Goal: Transaction & Acquisition: Purchase product/service

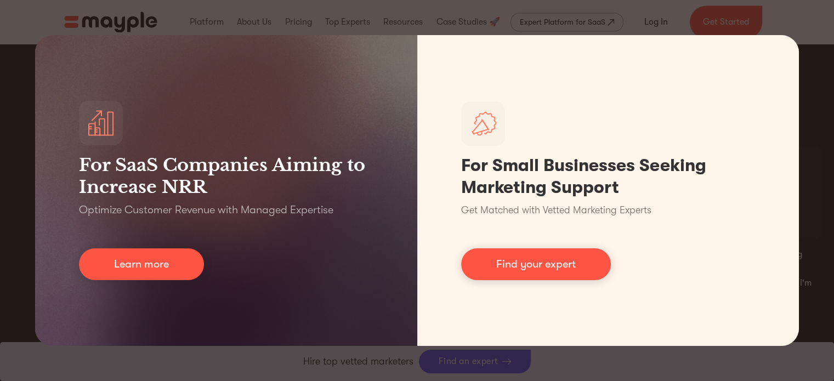
click at [806, 40] on div "For SaaS Companies Aiming to Increase NRR Optimize Customer Revenue with Manage…" at bounding box center [417, 190] width 834 height 381
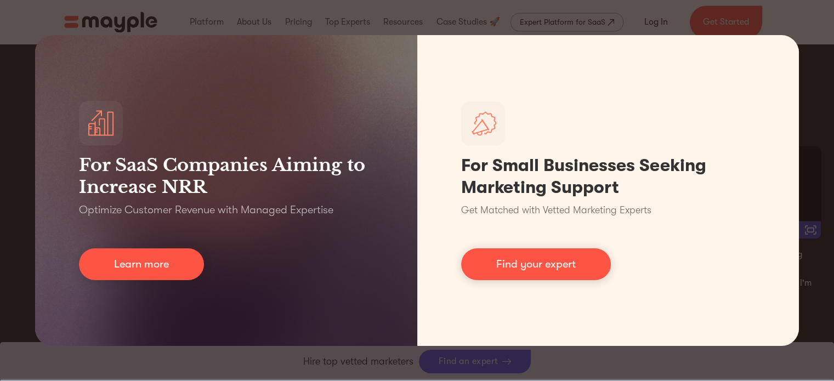
click at [683, 355] on div "For SaaS Companies Aiming to Increase NRR Optimize Customer Revenue with Manage…" at bounding box center [417, 190] width 834 height 381
click at [683, 357] on div "For SaaS Companies Aiming to Increase NRR Optimize Customer Revenue with Manage…" at bounding box center [417, 190] width 834 height 381
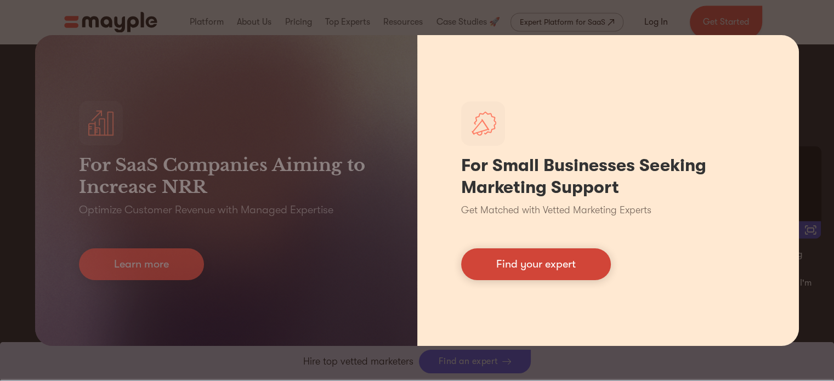
click at [563, 268] on link "Find your expert" at bounding box center [536, 264] width 150 height 32
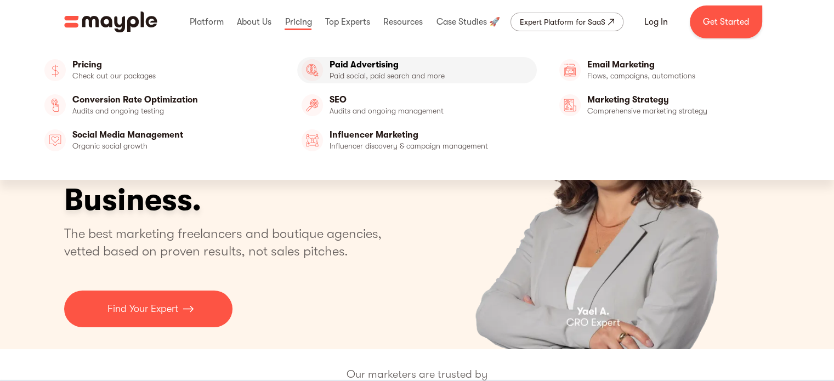
click at [371, 64] on link "Paid Advertising" at bounding box center [417, 70] width 240 height 26
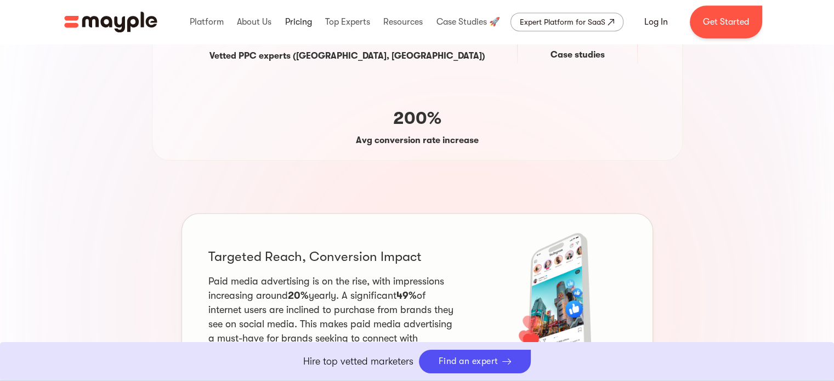
scroll to position [439, 0]
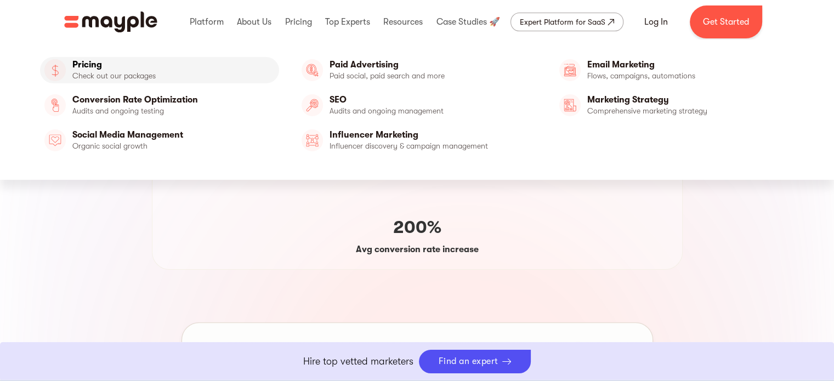
click at [94, 65] on link "Pricing" at bounding box center [160, 70] width 240 height 26
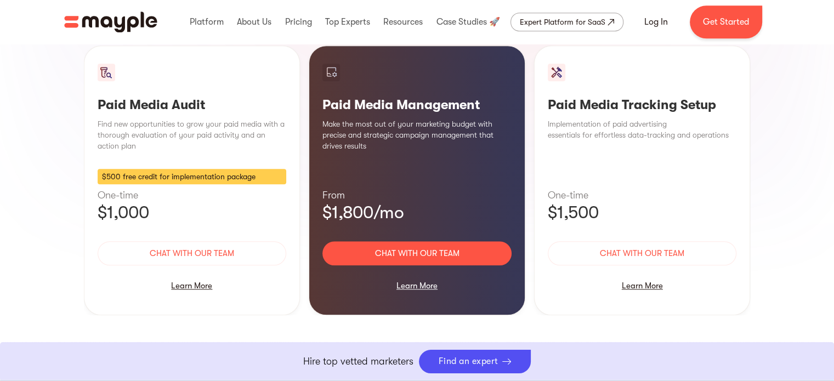
scroll to position [1097, 0]
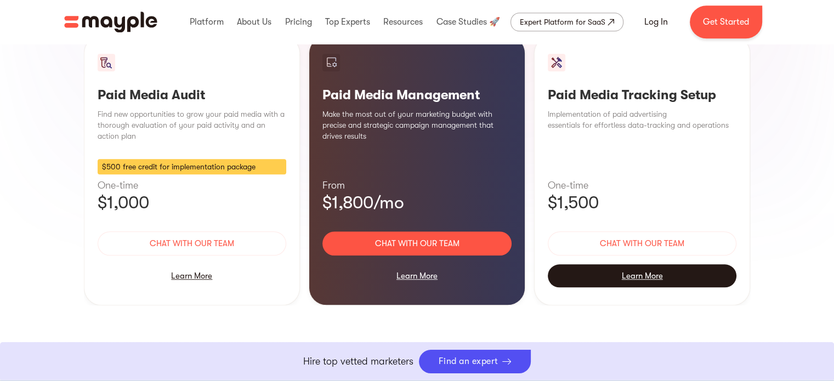
click at [629, 264] on div "Learn More" at bounding box center [642, 275] width 189 height 23
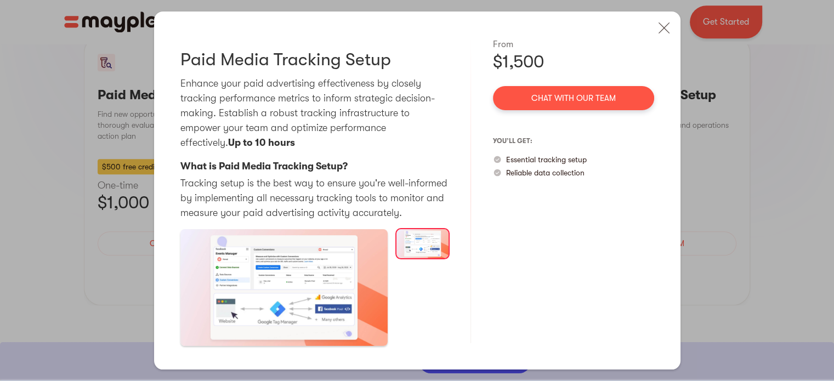
click at [547, 97] on link "Chat with our team" at bounding box center [573, 98] width 161 height 24
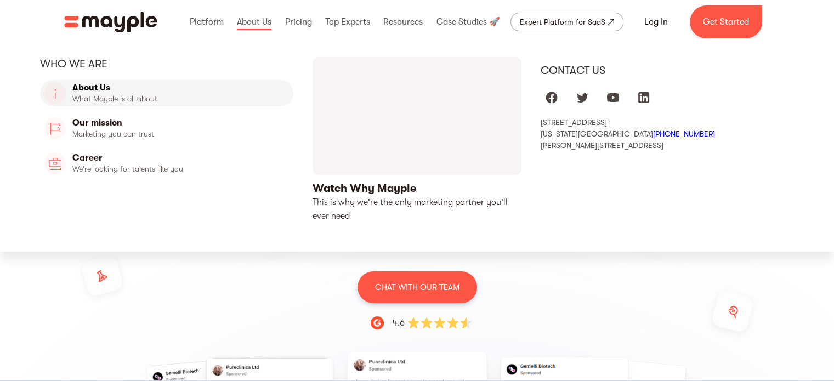
click at [89, 88] on link "About Us" at bounding box center [167, 93] width 254 height 26
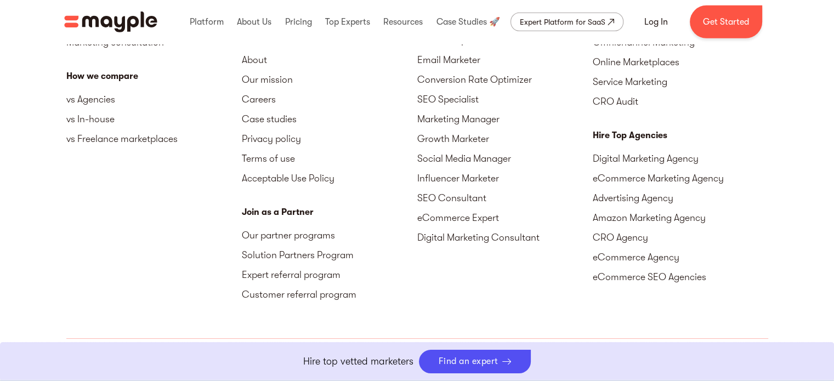
scroll to position [3432, 0]
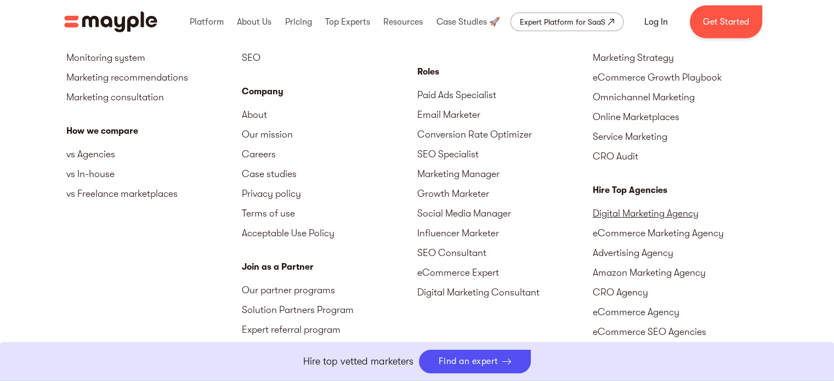
click at [625, 203] on link "Digital Marketing Agency" at bounding box center [681, 213] width 176 height 20
